Goal: Information Seeking & Learning: Learn about a topic

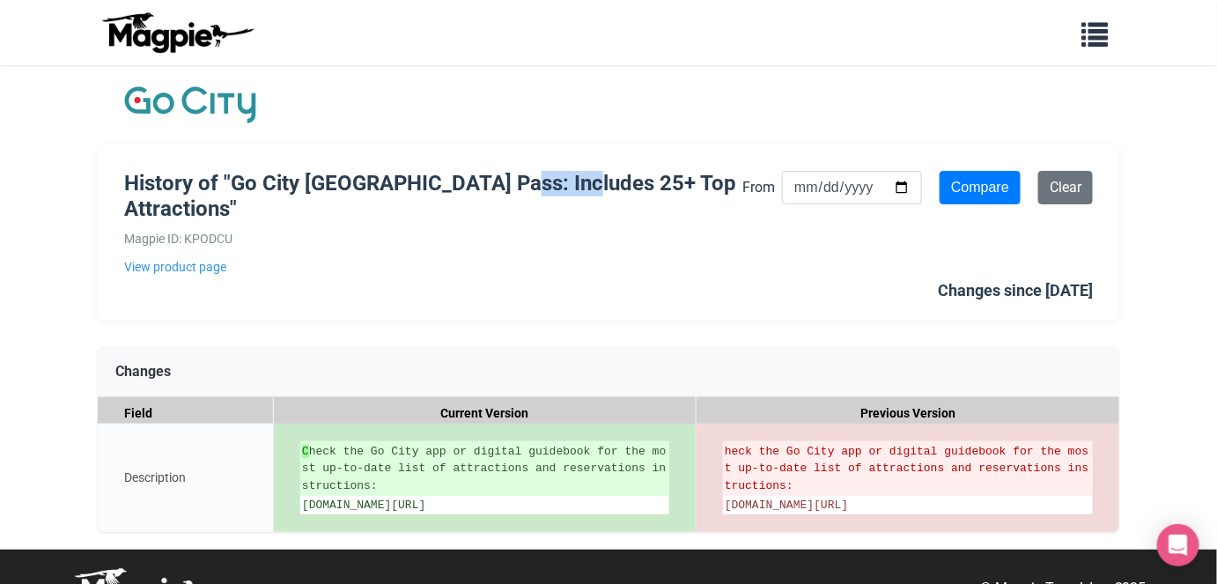
drag, startPoint x: 530, startPoint y: 184, endPoint x: 598, endPoint y: 183, distance: 67.8
click at [598, 183] on h1 "History of "Go City [GEOGRAPHIC_DATA] Pass: Includes 25+ Top Attractions"" at bounding box center [433, 196] width 618 height 51
click at [531, 298] on div "History of "Go City [GEOGRAPHIC_DATA] Pass: Includes 25+ Top Attractions" Magpi…" at bounding box center [608, 232] width 1021 height 176
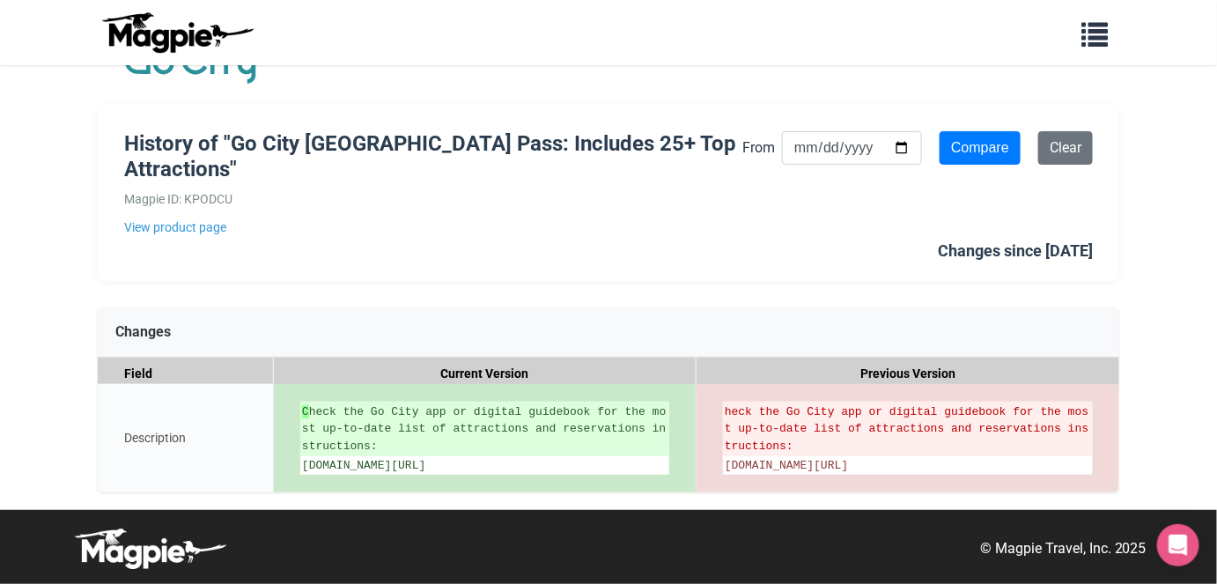
scroll to position [56, 0]
click at [676, 307] on div "Changes" at bounding box center [608, 332] width 1021 height 50
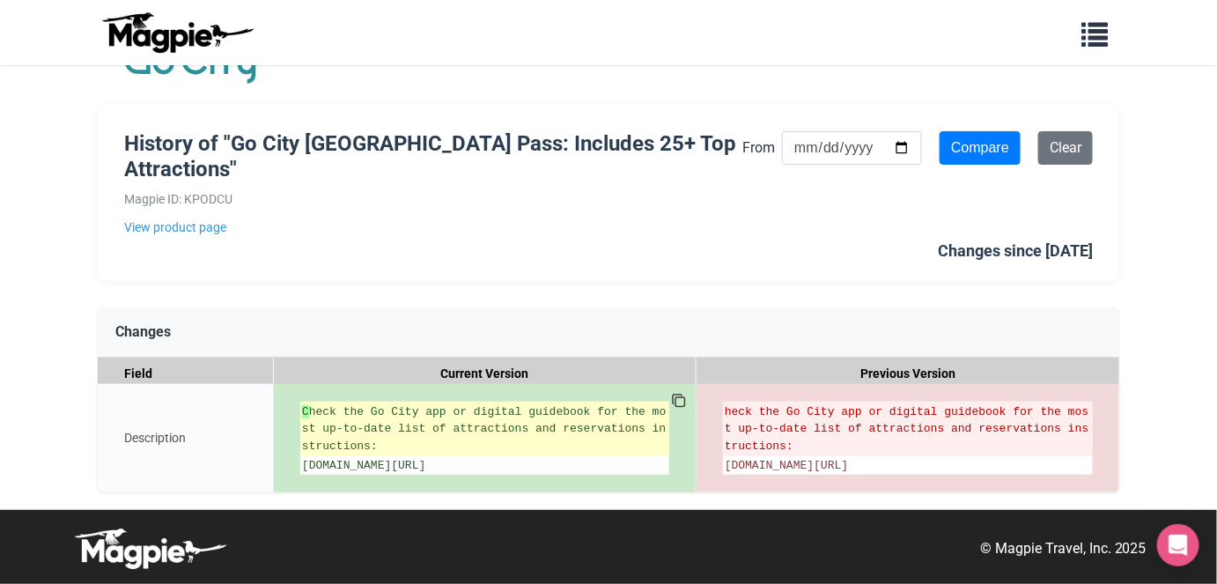
click at [407, 424] on ins "C heck the Go City app or digital guidebook for the most up-to-date list of att…" at bounding box center [484, 429] width 365 height 52
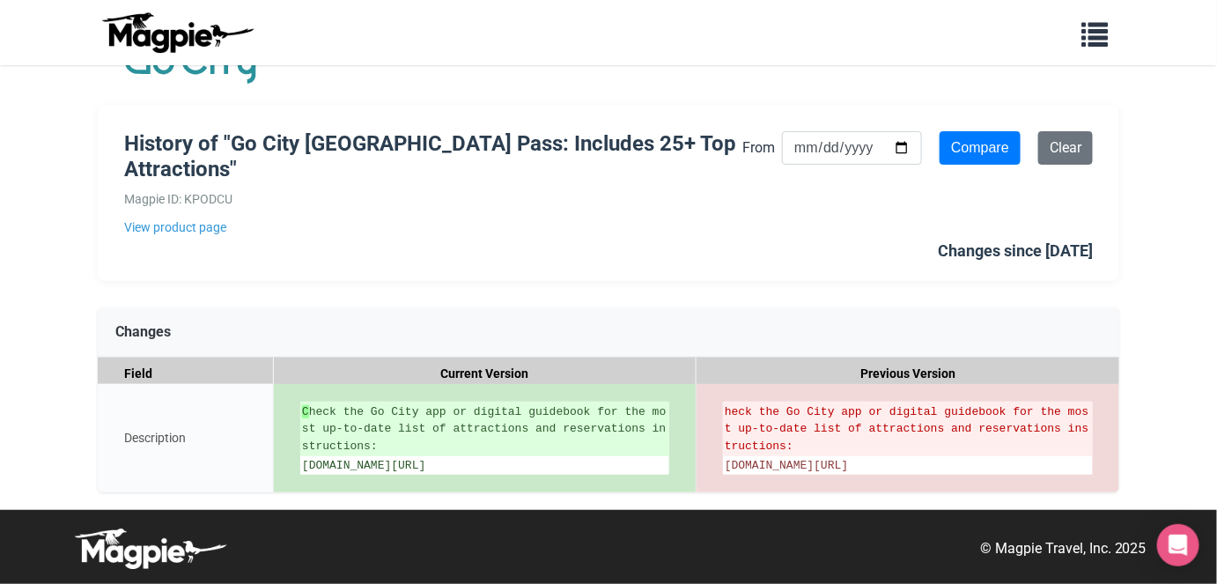
click at [356, 307] on div "Changes" at bounding box center [608, 332] width 1021 height 50
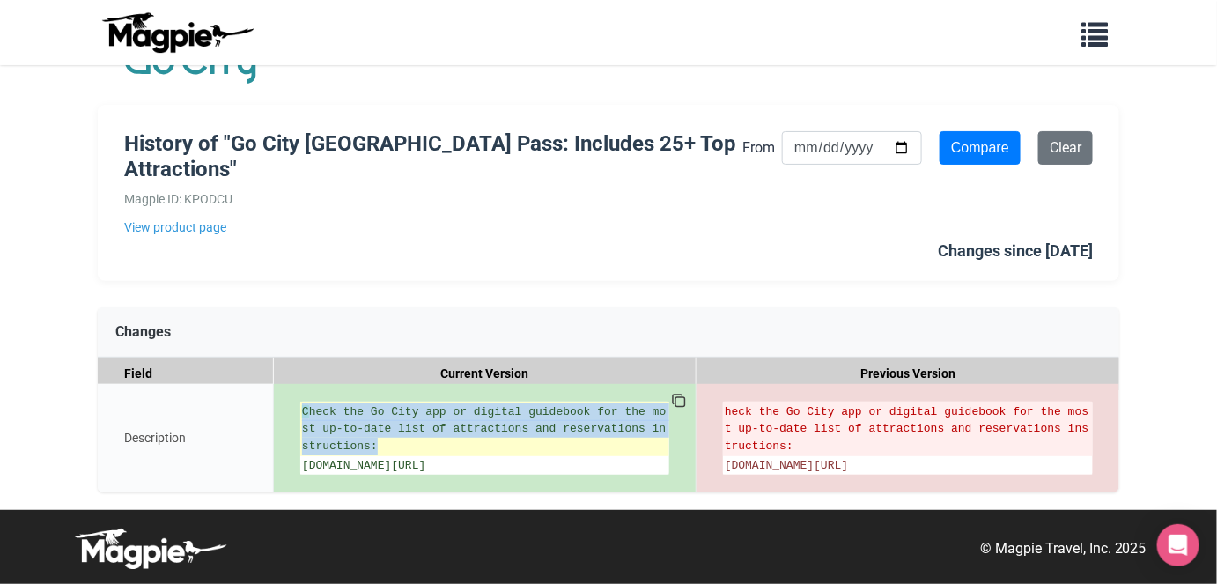
drag, startPoint x: 313, startPoint y: 466, endPoint x: 303, endPoint y: 393, distance: 73.7
click at [303, 401] on ul "C heck the Go City app or digital guidebook for the most up-to-date list of att…" at bounding box center [484, 437] width 369 height 73
drag, startPoint x: 306, startPoint y: 460, endPoint x: 303, endPoint y: 394, distance: 66.1
click at [303, 401] on ul "C heck the Go City app or digital guidebook for the most up-to-date list of att…" at bounding box center [484, 437] width 369 height 73
copy ul "C heck the Go City app or digital guidebook for the most up-to-date list of att…"
